Goal: Information Seeking & Learning: Find specific fact

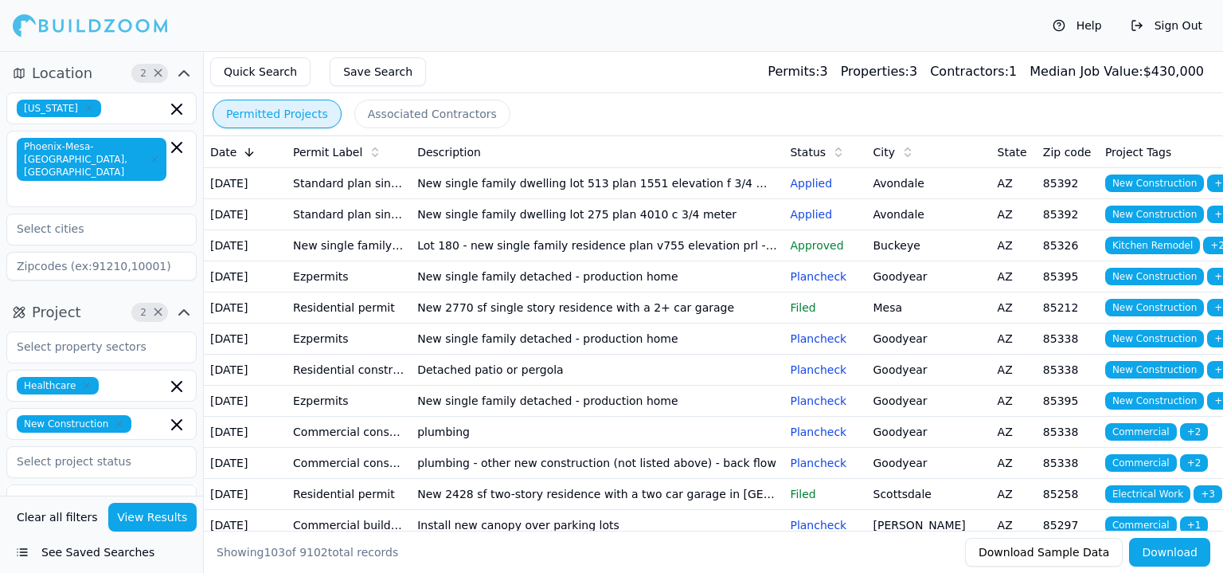
scroll to position [319, 0]
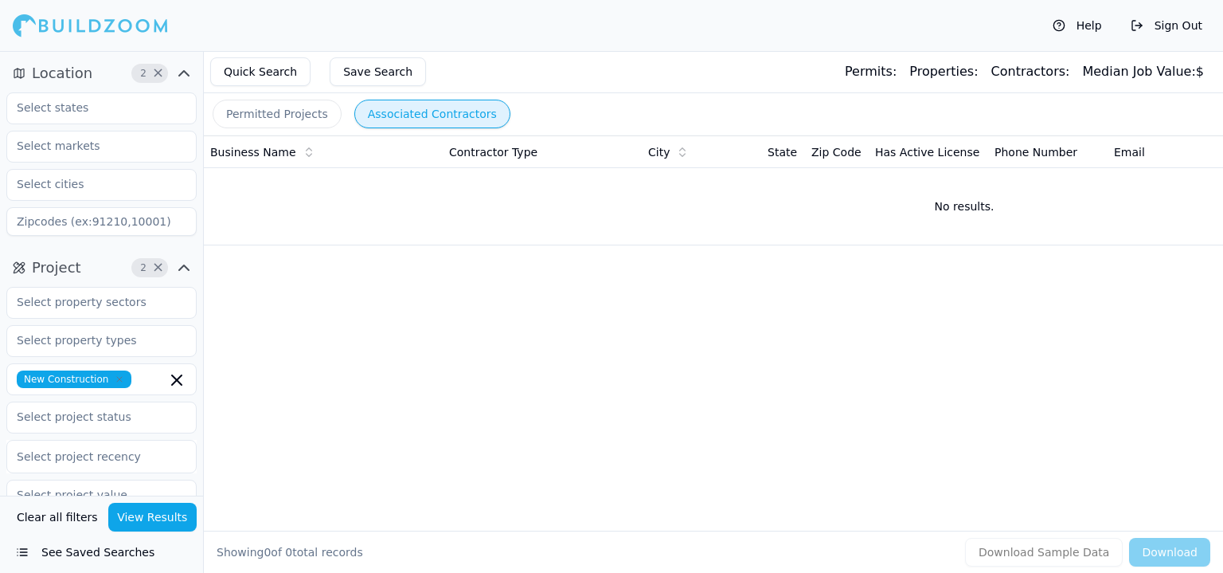
click at [382, 115] on button "Associated Contractors" at bounding box center [432, 114] width 156 height 29
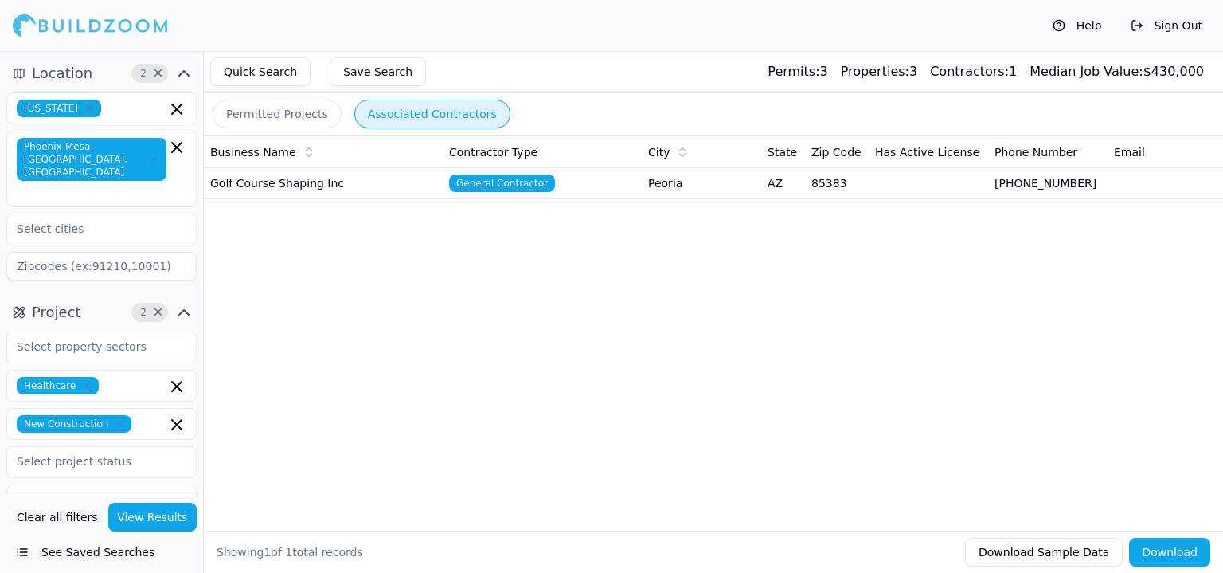
click at [82, 381] on icon "button" at bounding box center [87, 386] width 10 height 10
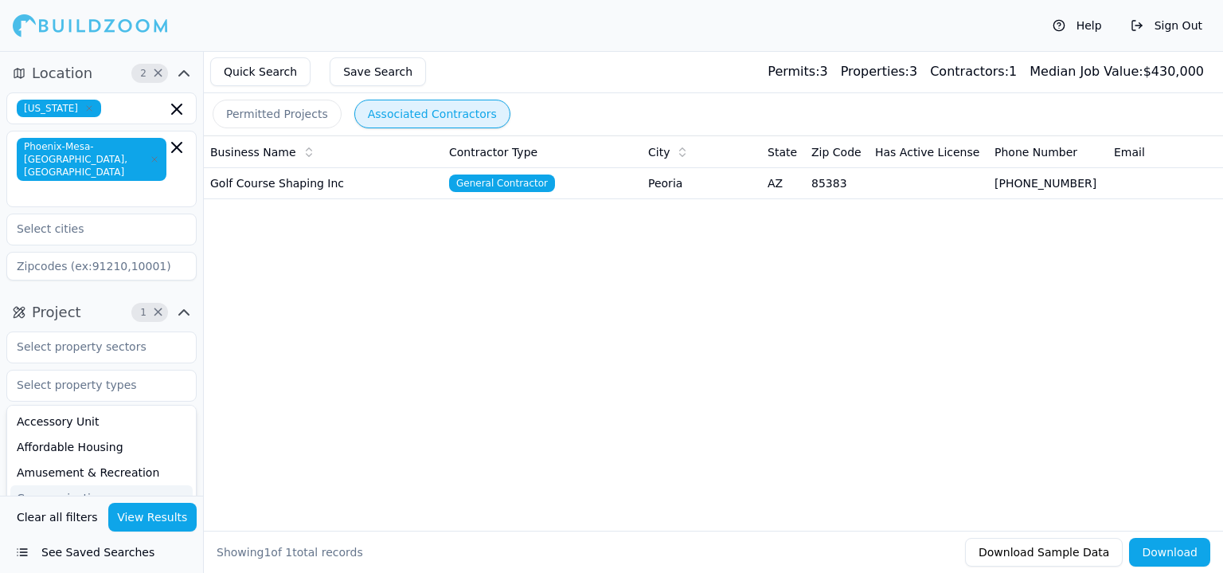
click at [126, 511] on button "View Results" at bounding box center [152, 517] width 89 height 29
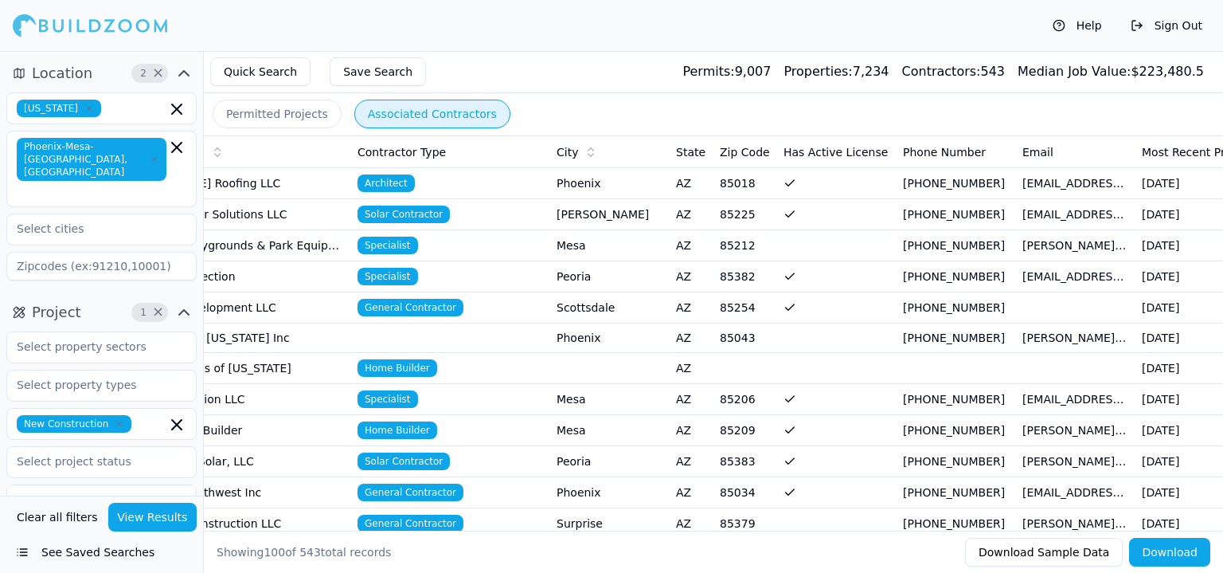
scroll to position [0, 502]
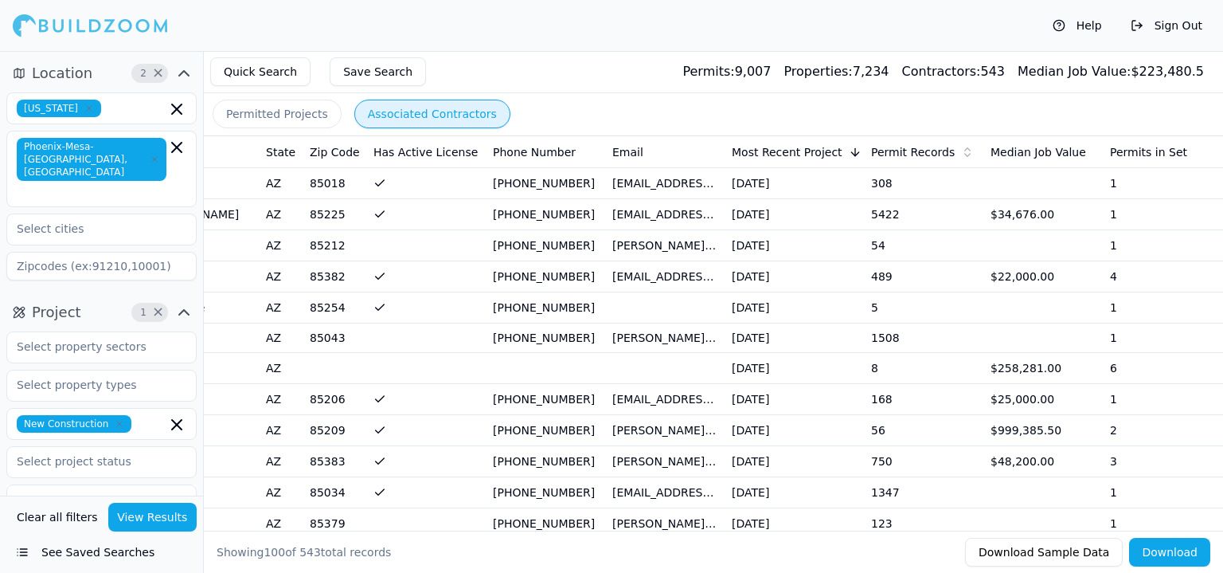
drag, startPoint x: 930, startPoint y: 199, endPoint x: 1091, endPoint y: 213, distance: 161.5
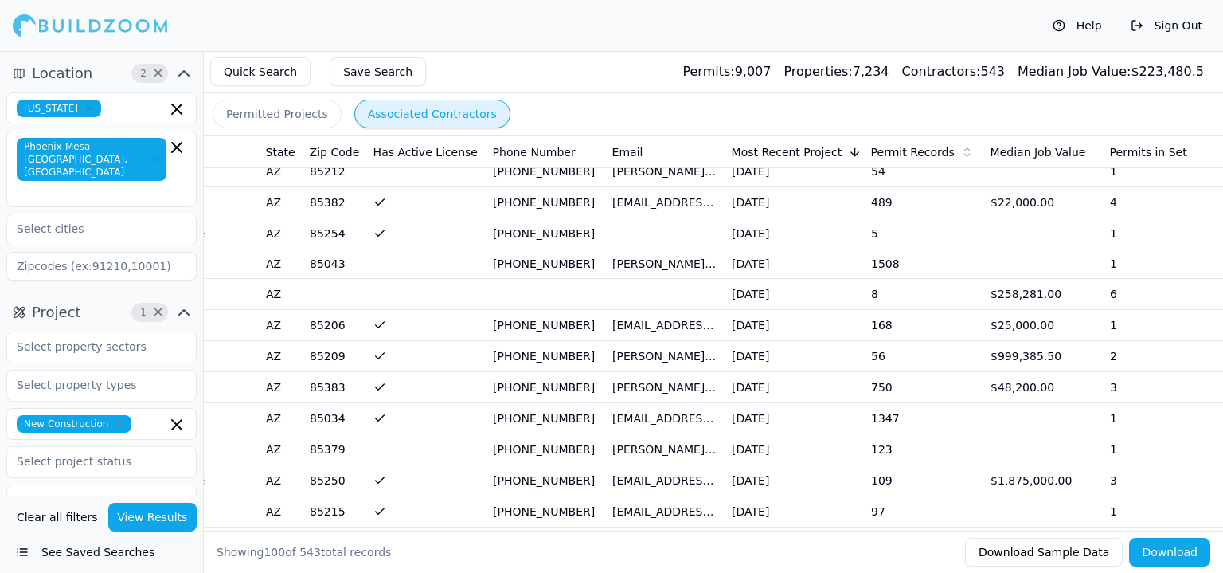
scroll to position [80, 0]
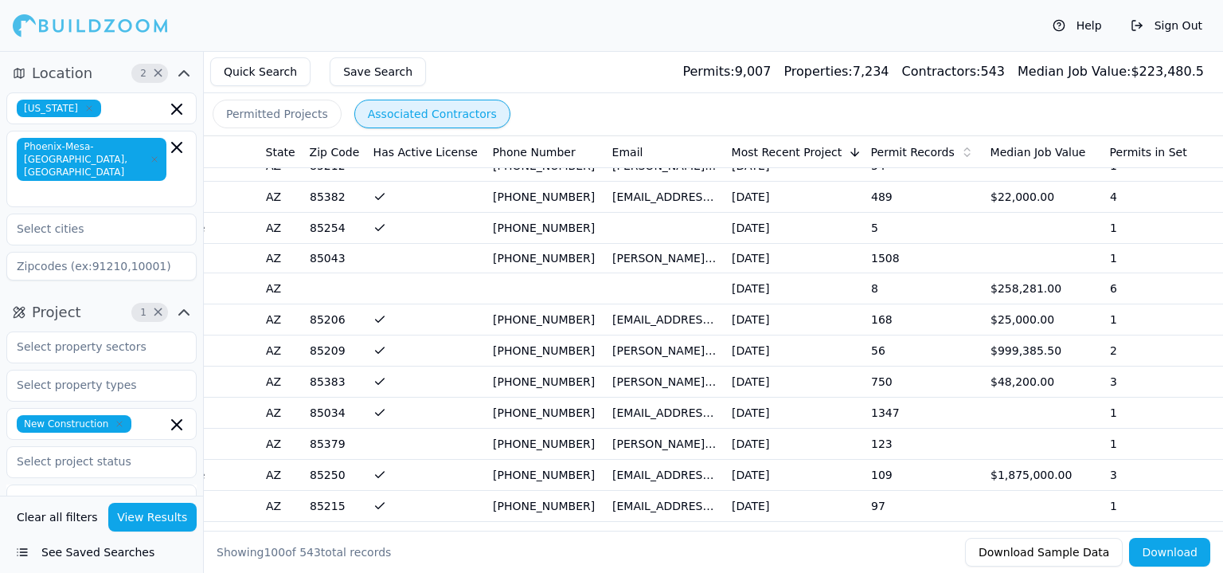
click at [1013, 278] on td "$258,281.00" at bounding box center [1043, 288] width 119 height 31
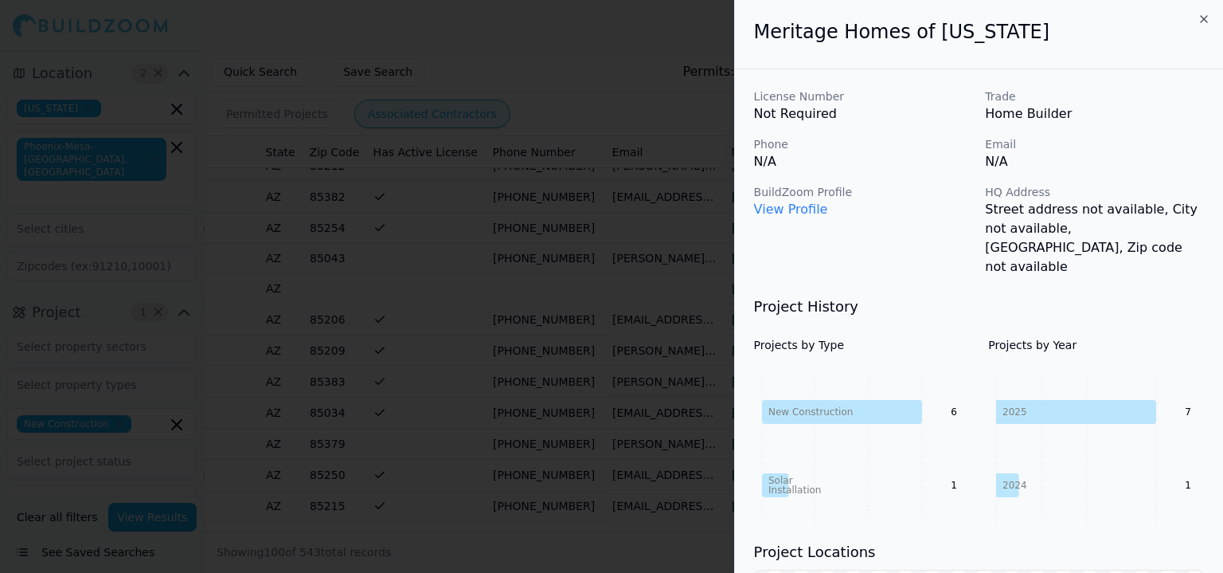
click at [660, 317] on div at bounding box center [611, 286] width 1223 height 573
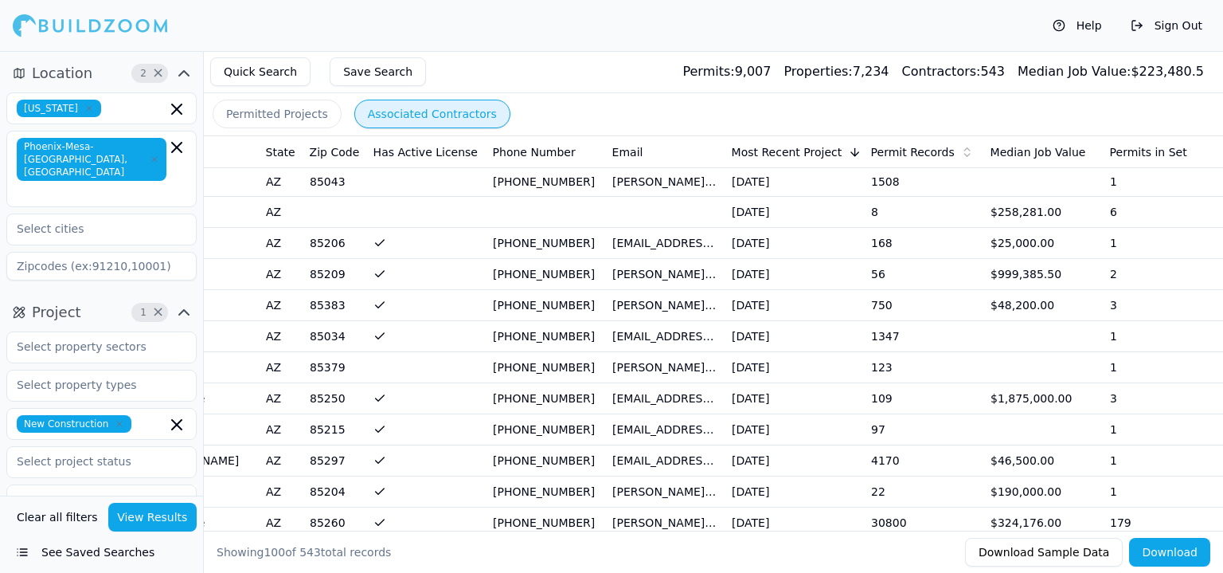
scroll to position [159, 0]
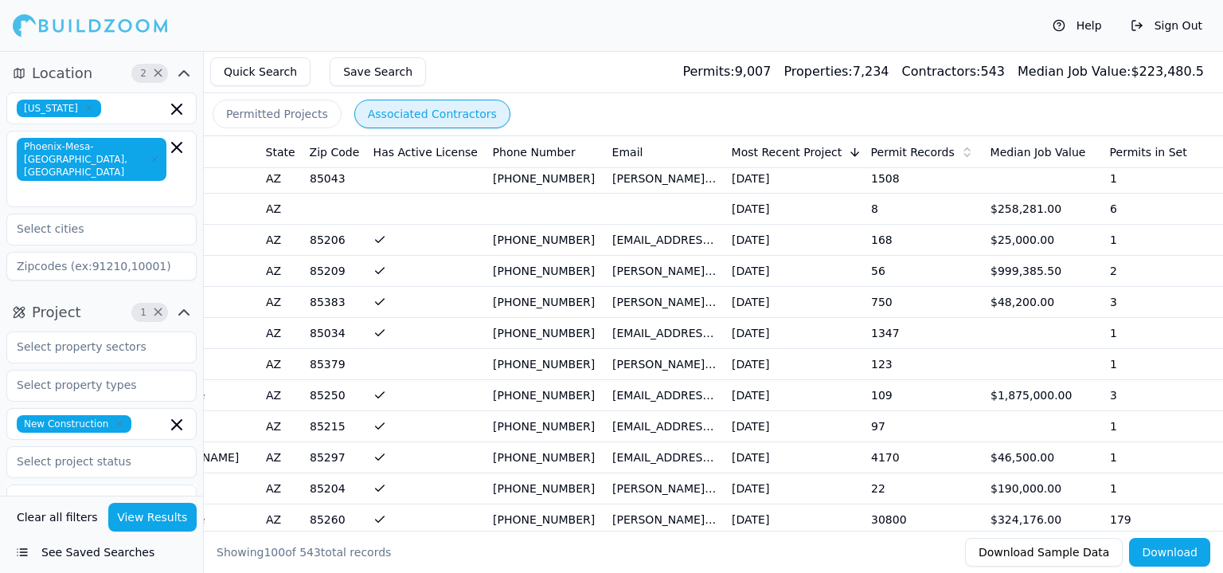
click at [753, 276] on td "[DATE]" at bounding box center [795, 271] width 139 height 31
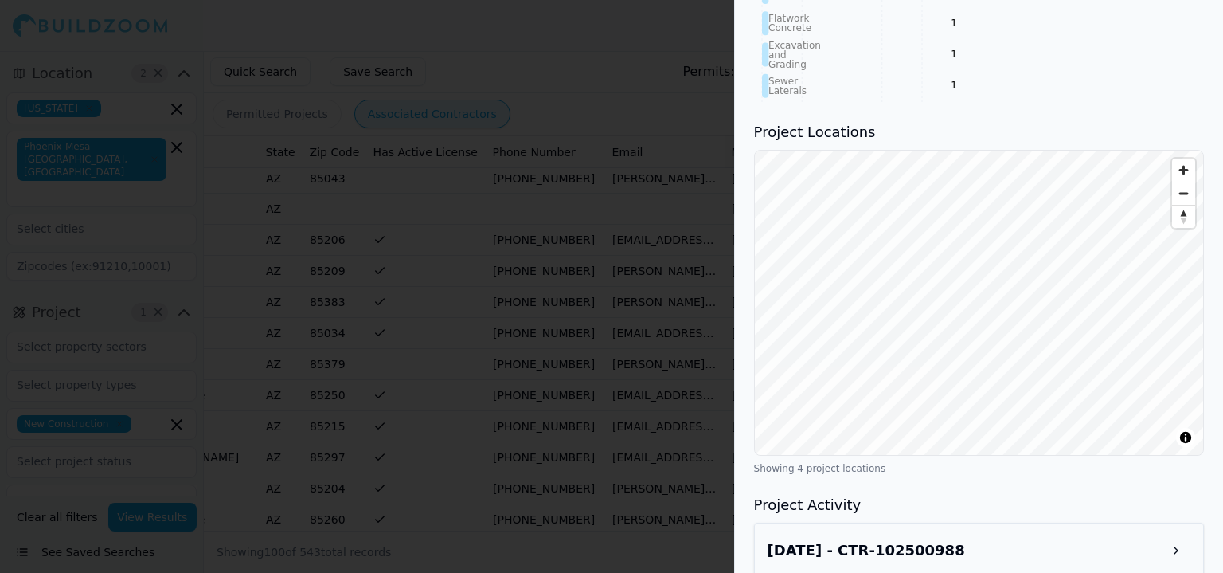
scroll to position [1106, 0]
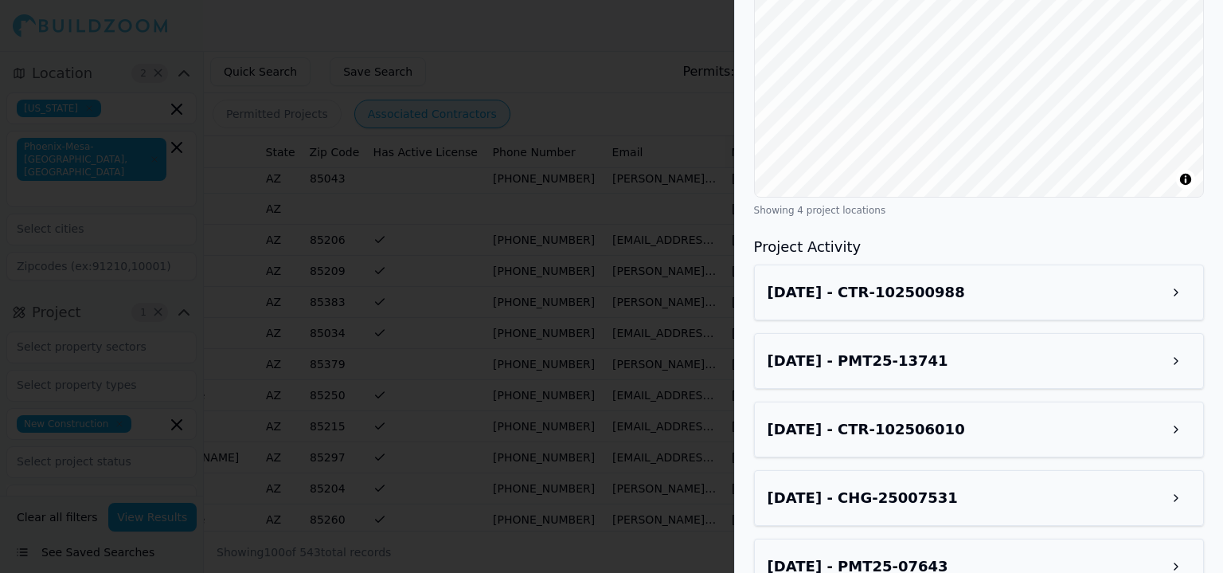
click at [1178, 278] on button at bounding box center [1176, 292] width 29 height 29
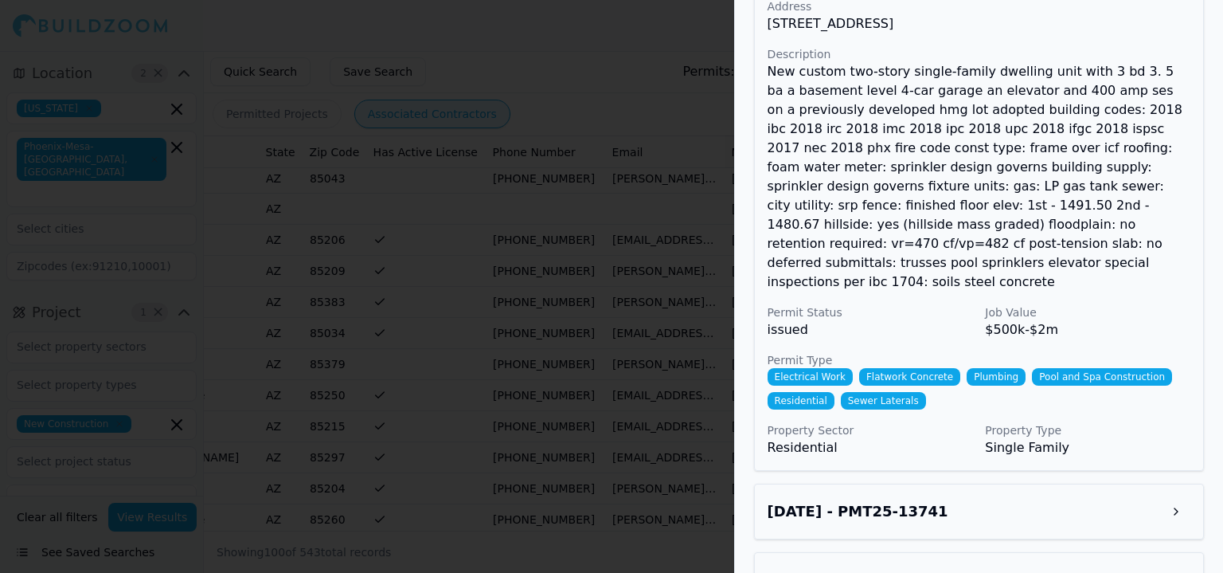
scroll to position [1425, 0]
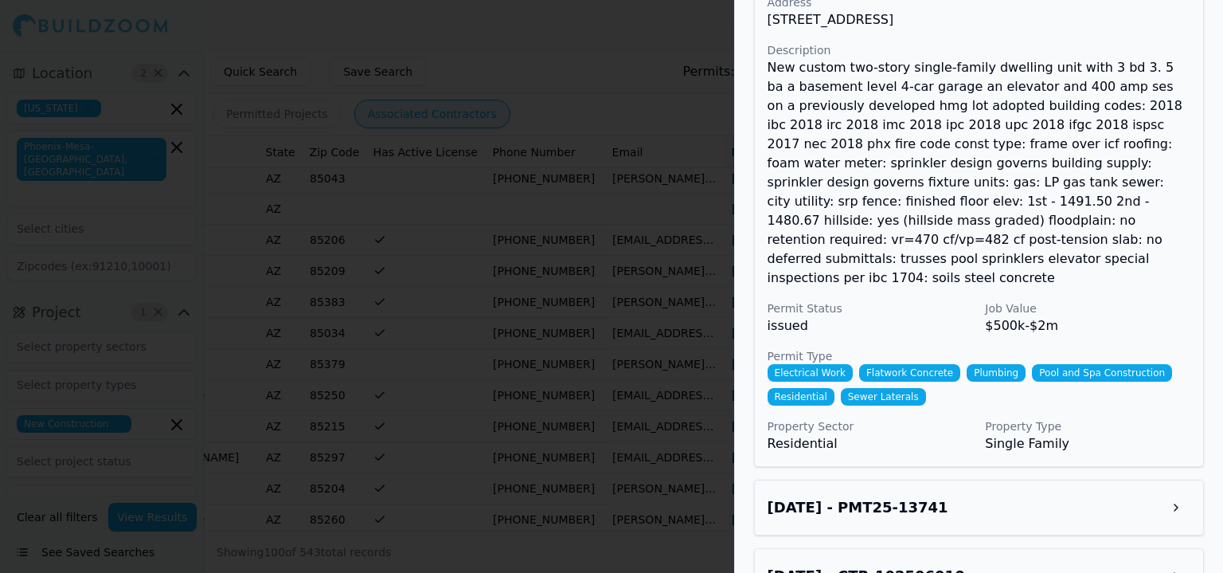
click at [1179, 493] on button at bounding box center [1176, 507] width 29 height 29
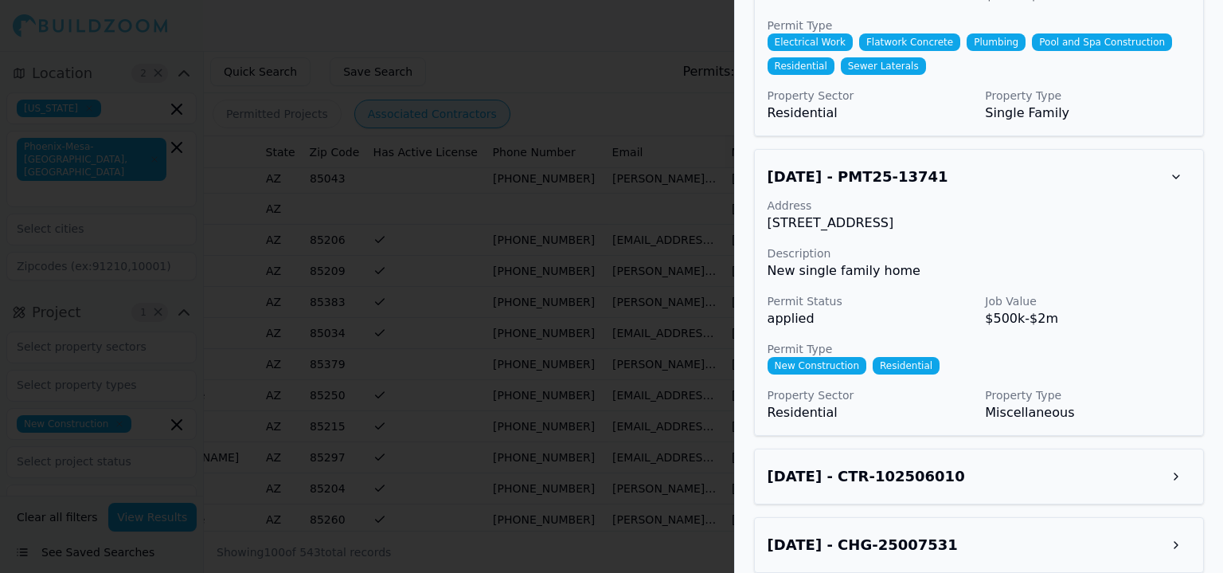
scroll to position [1763, 0]
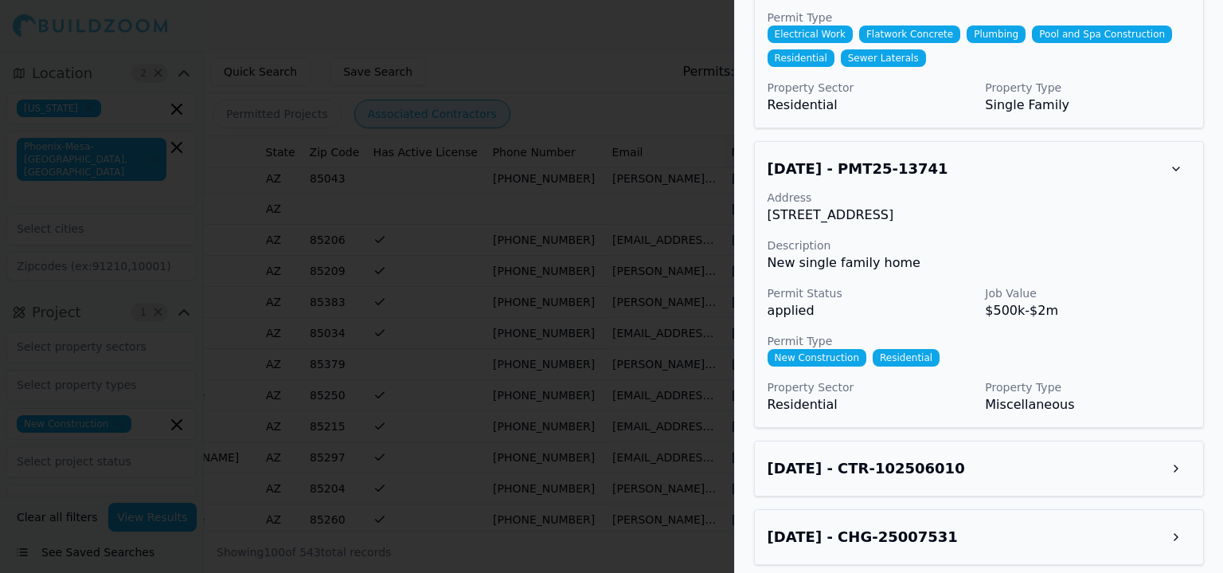
click at [1180, 454] on button at bounding box center [1176, 468] width 29 height 29
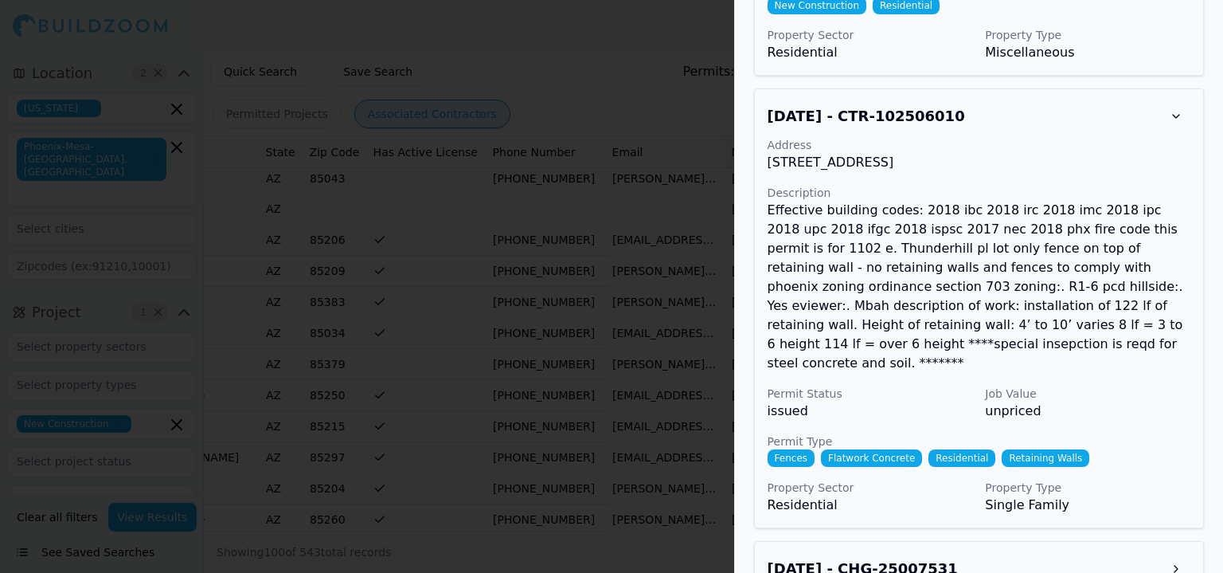
scroll to position [2128, 0]
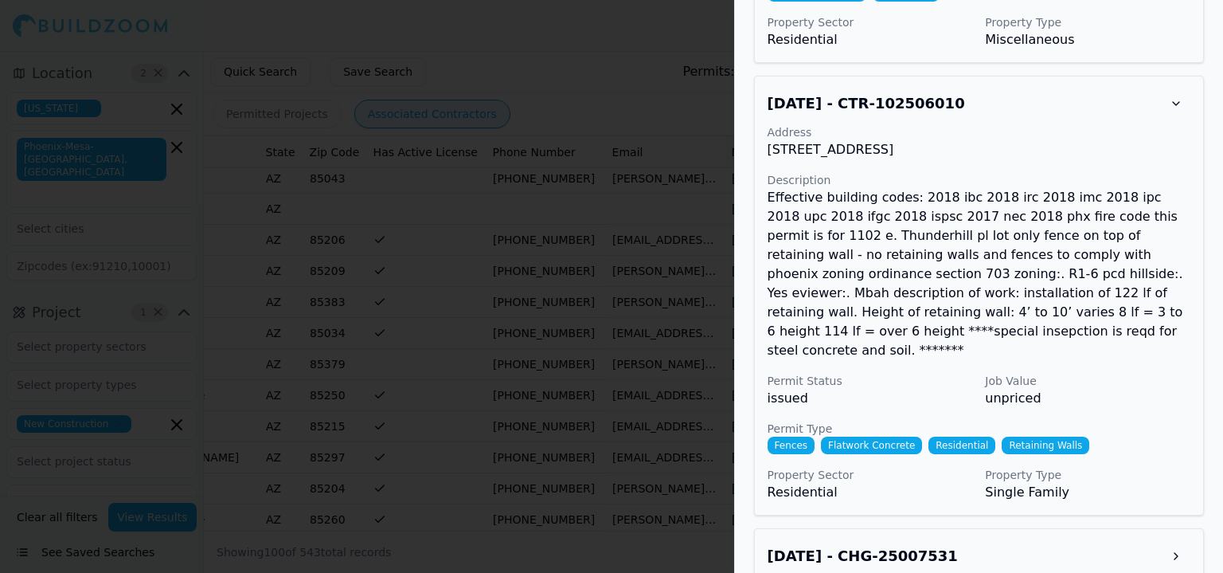
click at [1183, 542] on button at bounding box center [1176, 556] width 29 height 29
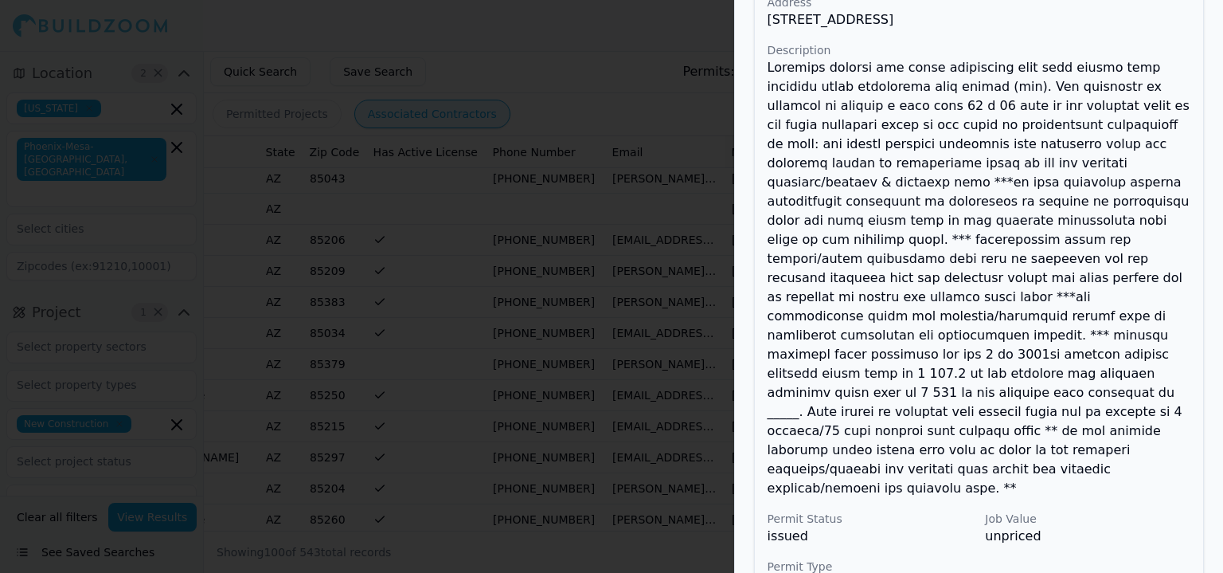
scroll to position [2745, 0]
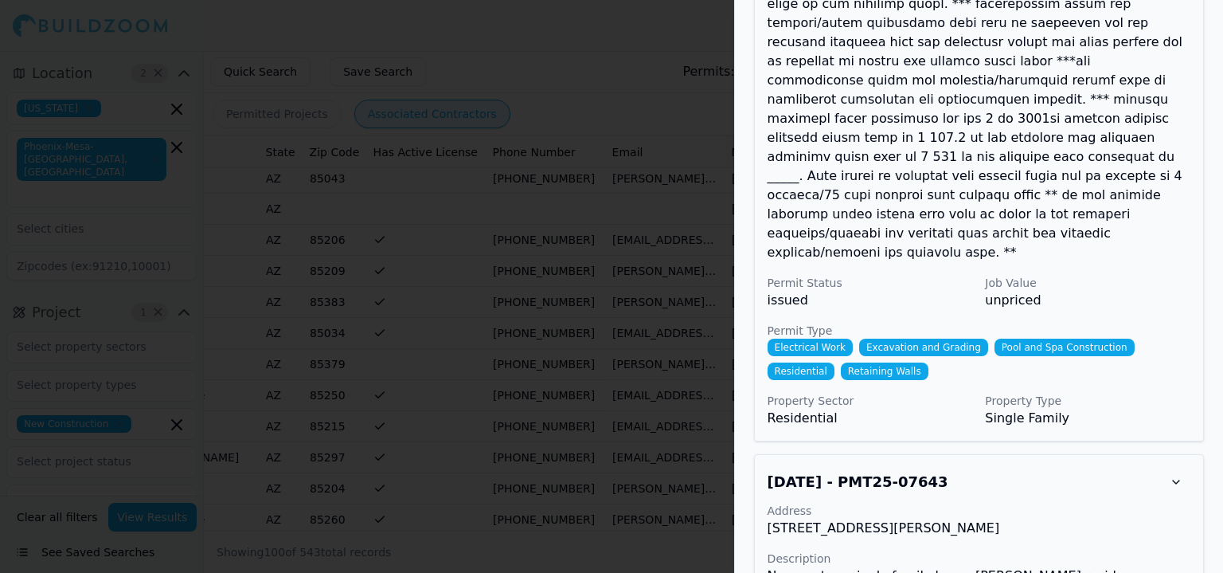
scroll to position [2896, 0]
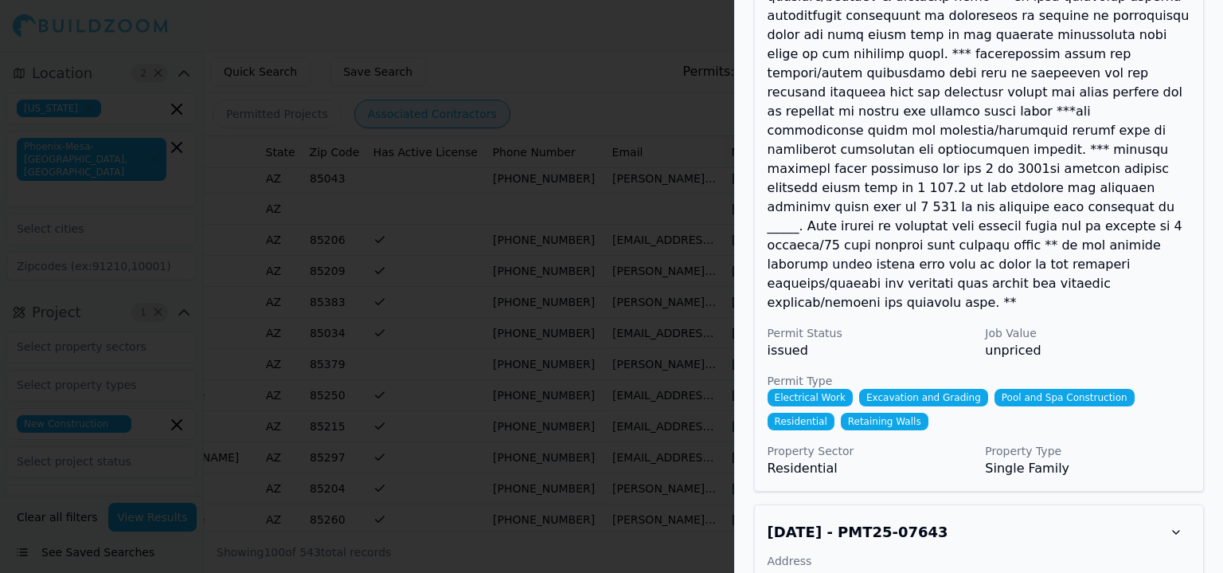
click at [618, 312] on div at bounding box center [611, 286] width 1223 height 573
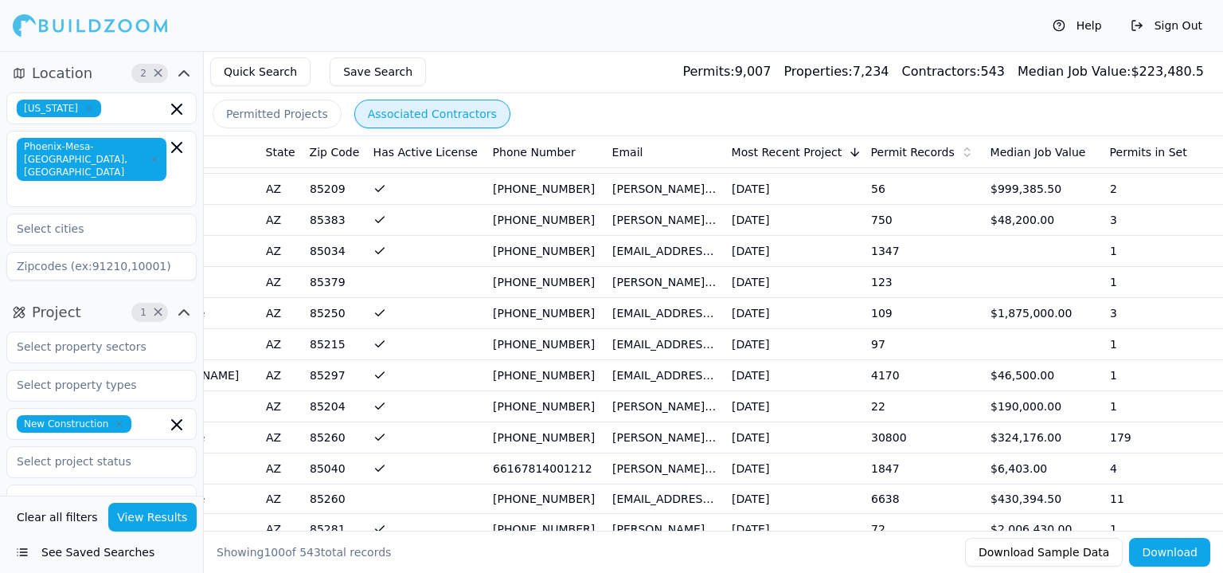
scroll to position [239, 0]
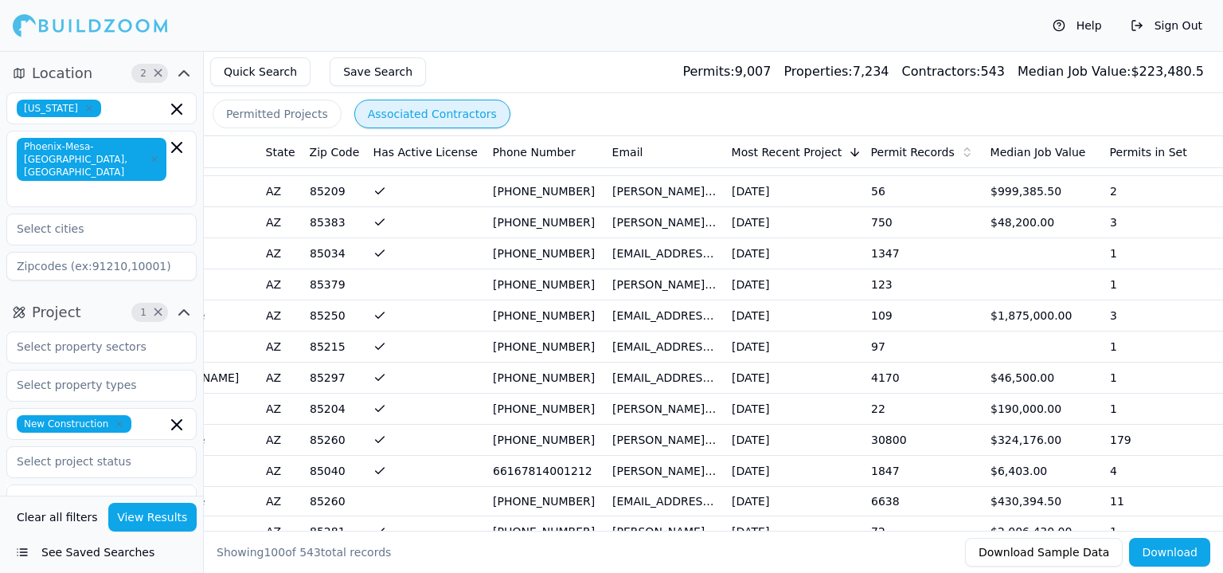
click at [599, 310] on td "[PHONE_NUMBER]" at bounding box center [546, 315] width 119 height 31
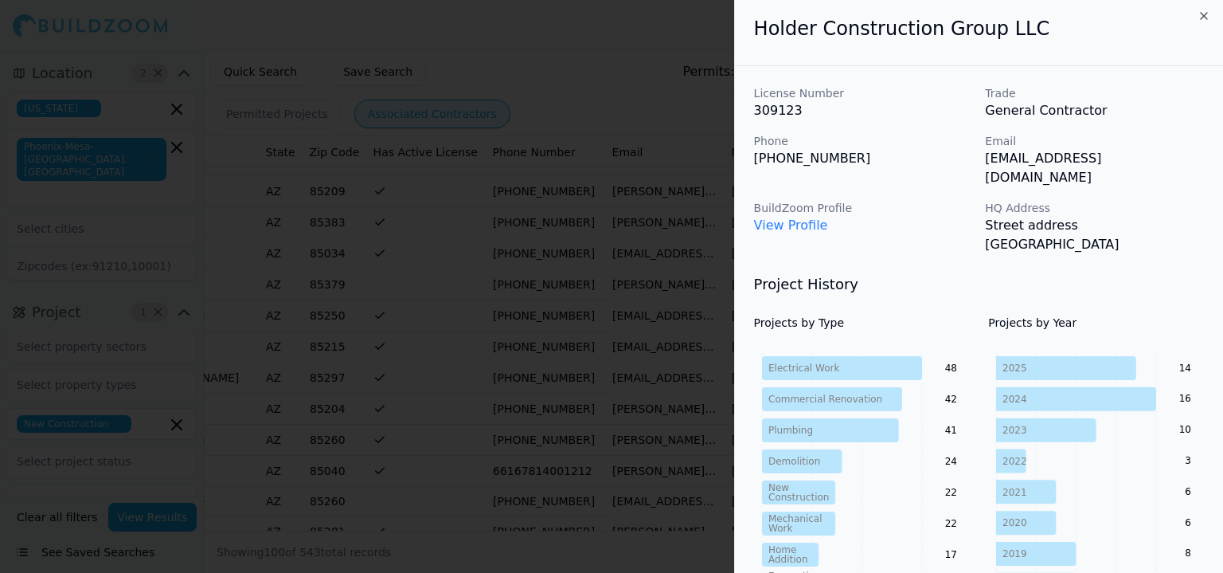
scroll to position [0, 0]
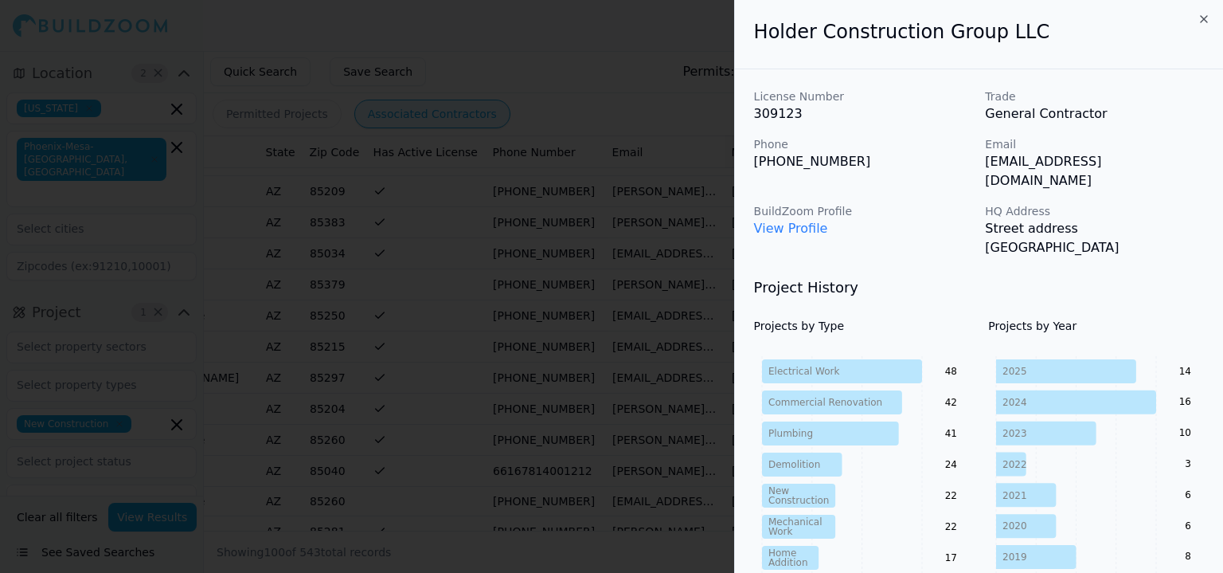
click at [490, 198] on div at bounding box center [611, 286] width 1223 height 573
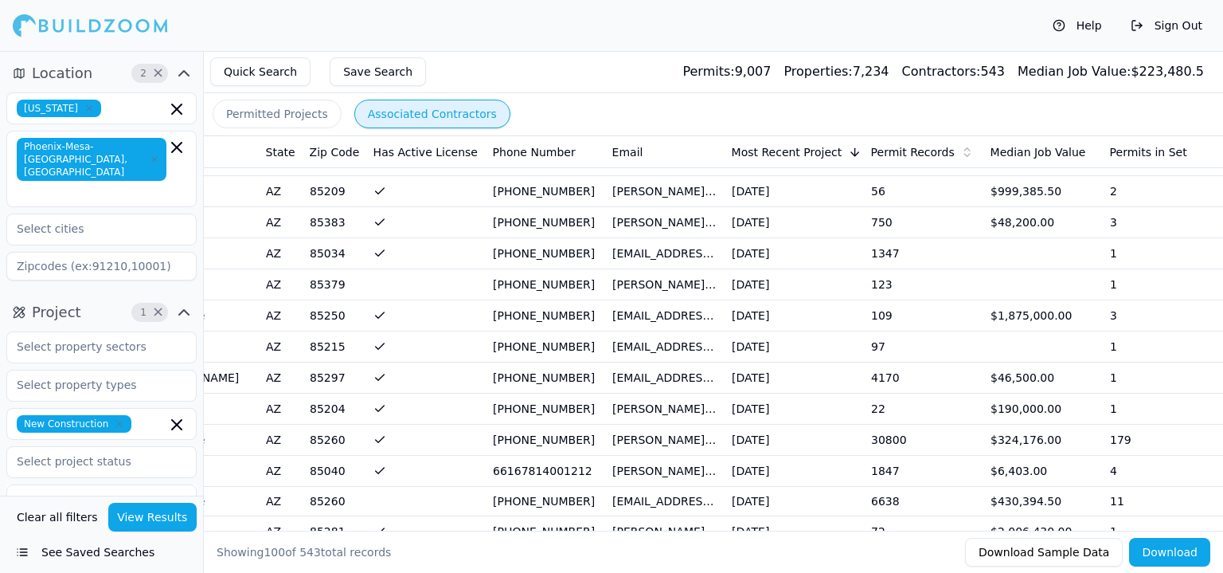
click at [827, 324] on td "[DATE]" at bounding box center [795, 315] width 139 height 31
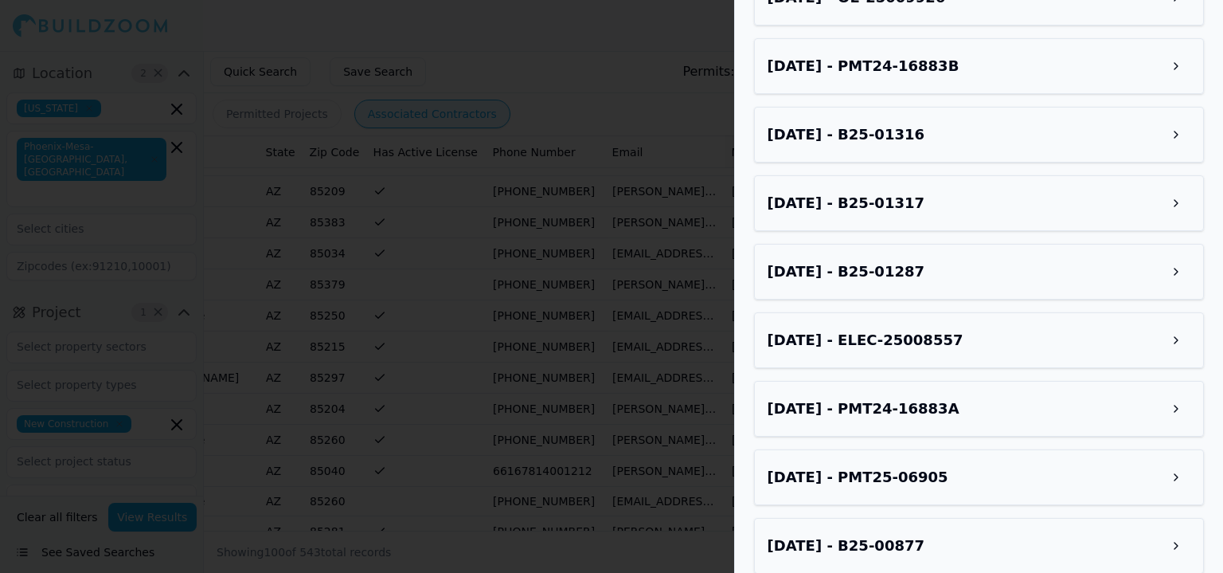
scroll to position [2479, 0]
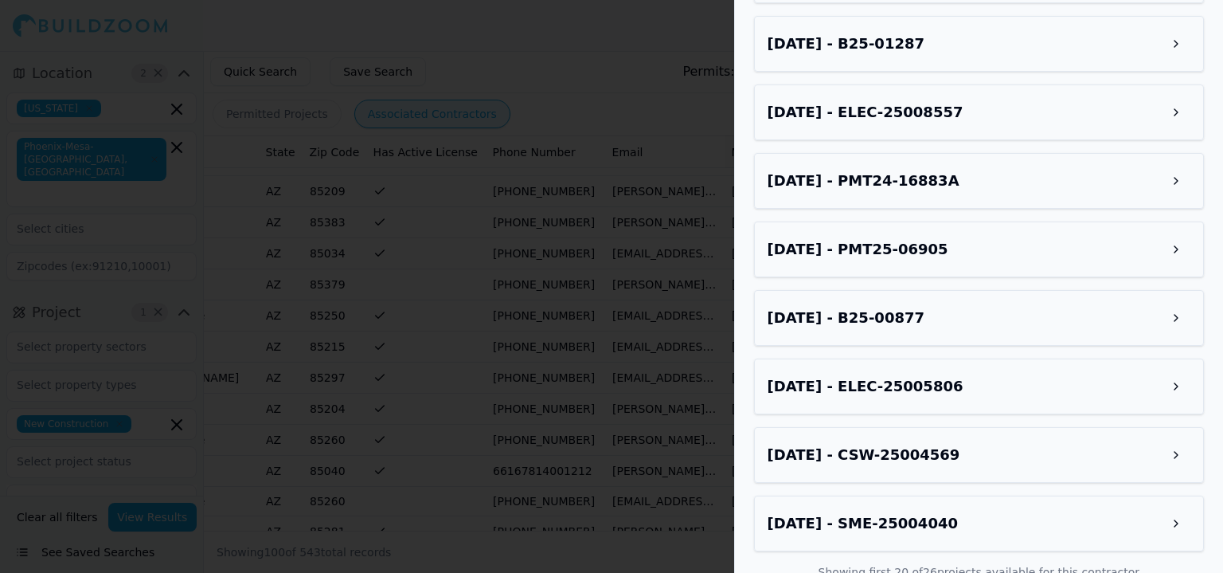
click at [1179, 235] on button at bounding box center [1176, 249] width 29 height 29
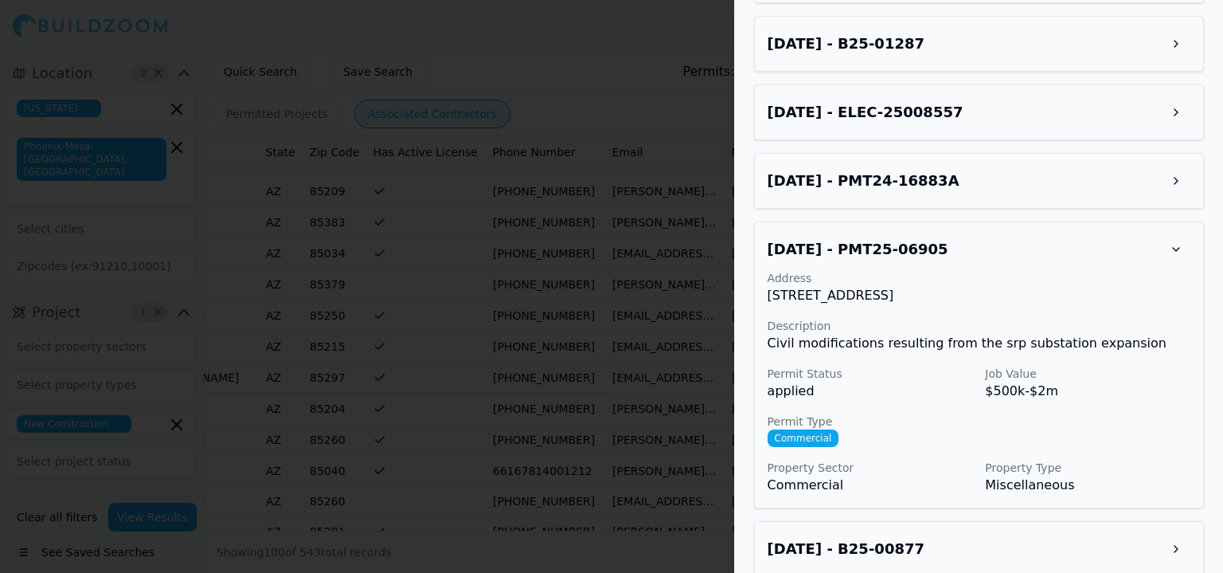
click at [624, 287] on div at bounding box center [611, 286] width 1223 height 573
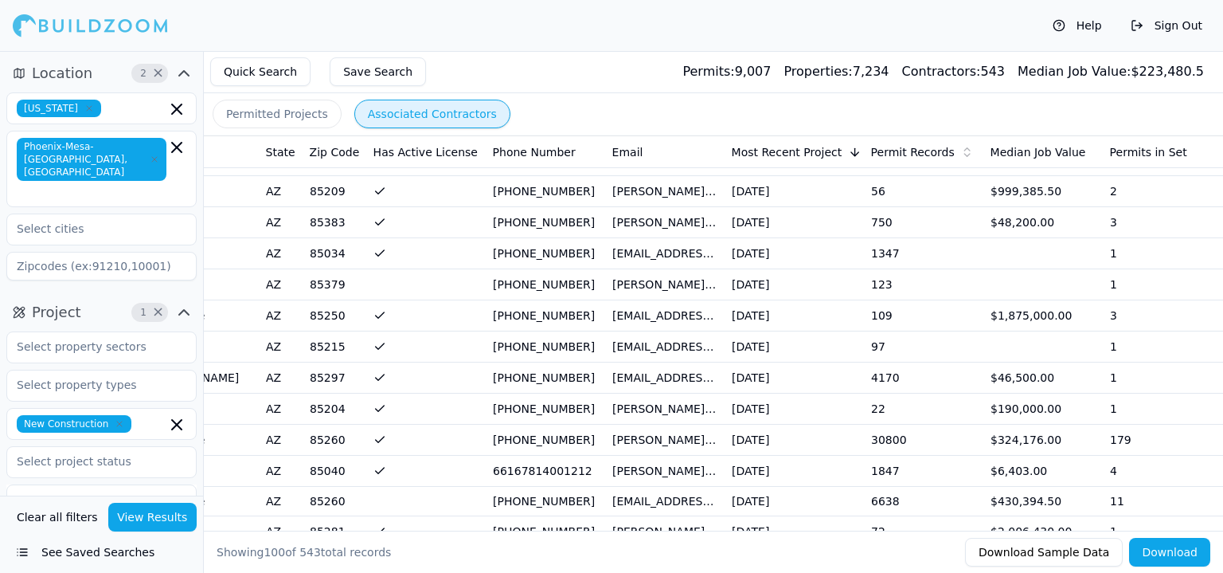
click at [808, 439] on td "[DATE]" at bounding box center [795, 439] width 139 height 31
